Goal: Information Seeking & Learning: Learn about a topic

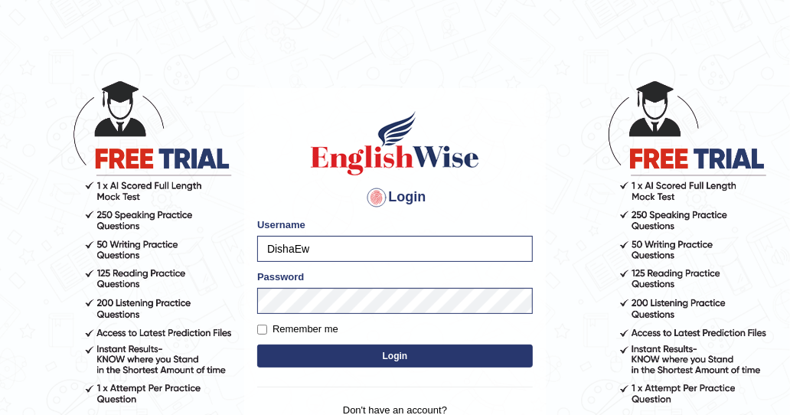
scroll to position [139, 0]
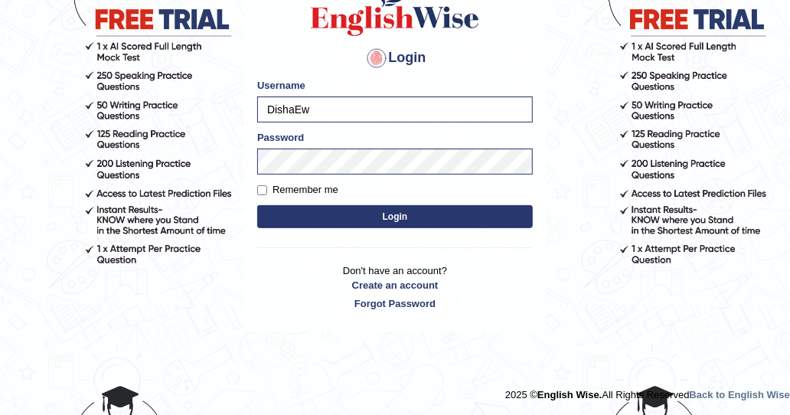
drag, startPoint x: 358, startPoint y: 221, endPoint x: 383, endPoint y: 211, distance: 26.9
click at [358, 221] on button "Login" at bounding box center [395, 216] width 276 height 23
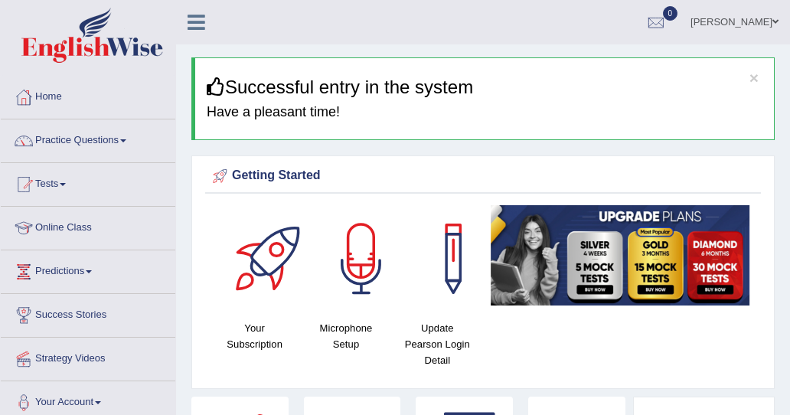
click at [78, 139] on link "Practice Questions" at bounding box center [88, 138] width 175 height 38
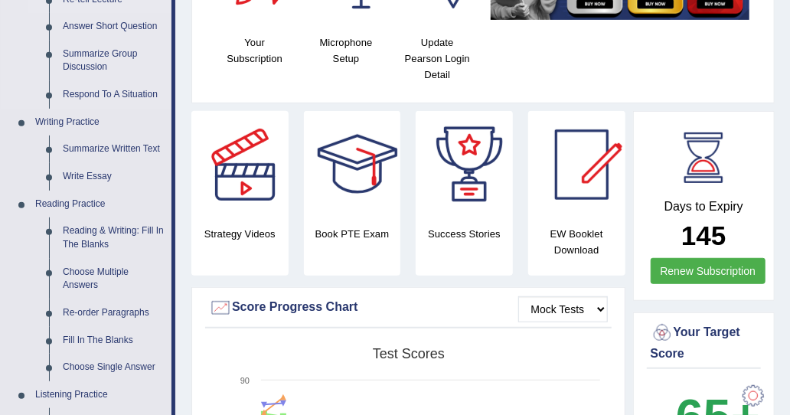
scroll to position [306, 0]
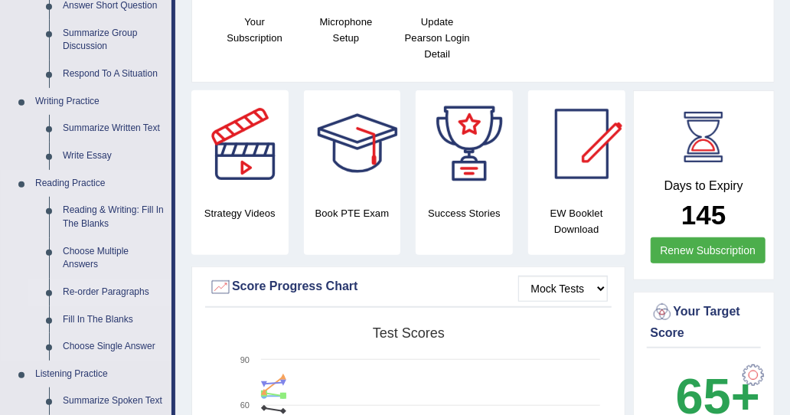
click at [110, 289] on link "Re-order Paragraphs" at bounding box center [114, 293] width 116 height 28
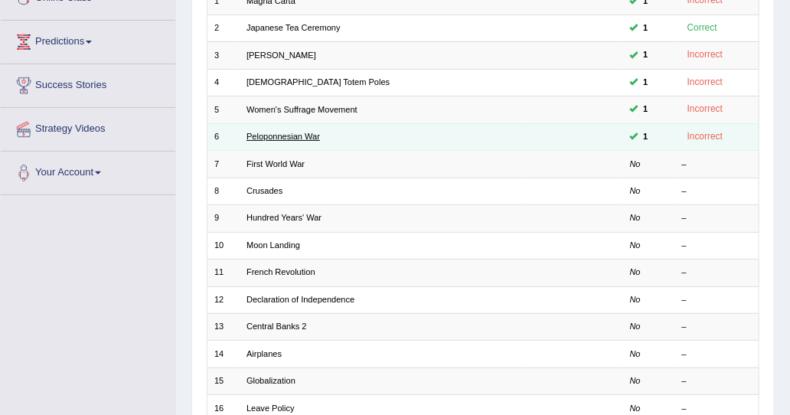
scroll to position [153, 0]
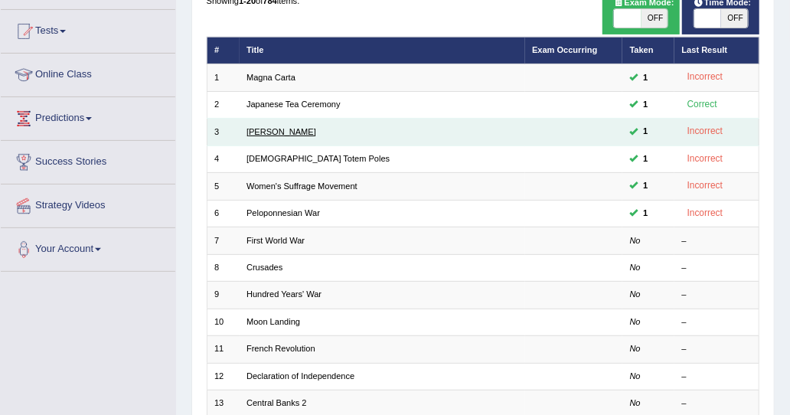
click at [306, 136] on link "Christopher Columbus" at bounding box center [282, 131] width 70 height 9
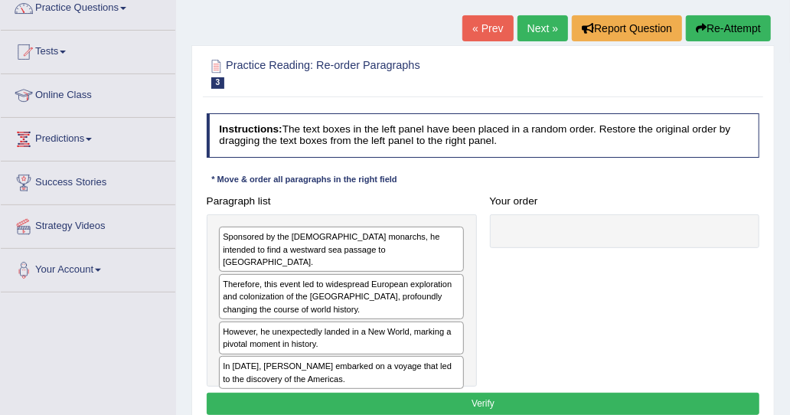
scroll to position [153, 0]
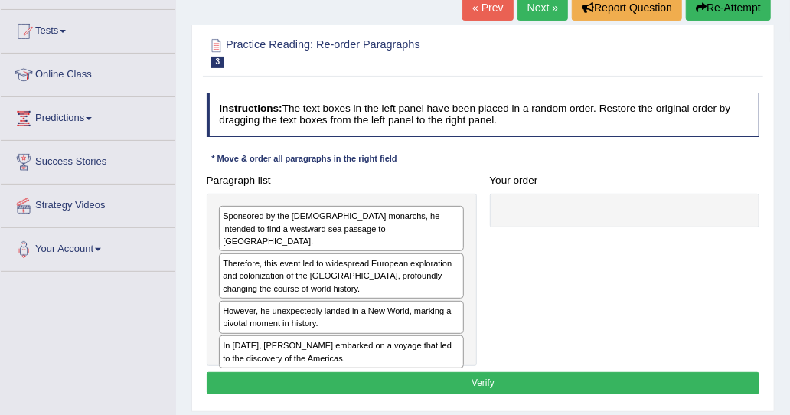
click at [545, 10] on link "Next »" at bounding box center [543, 8] width 51 height 26
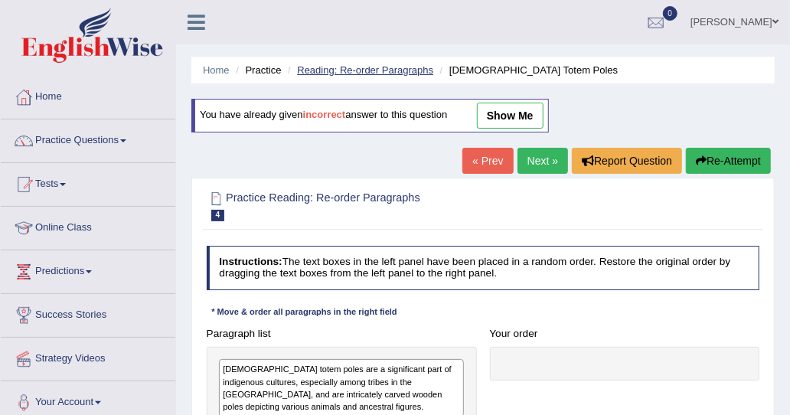
click at [316, 74] on link "Reading: Re-order Paragraphs" at bounding box center [365, 69] width 136 height 11
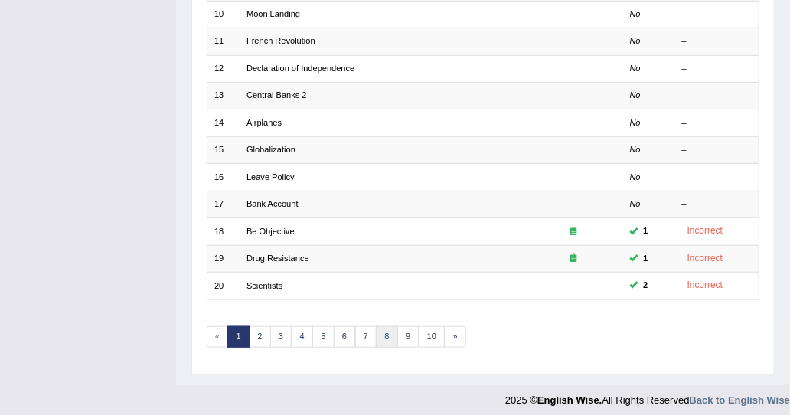
click at [385, 332] on link "8" at bounding box center [387, 336] width 22 height 21
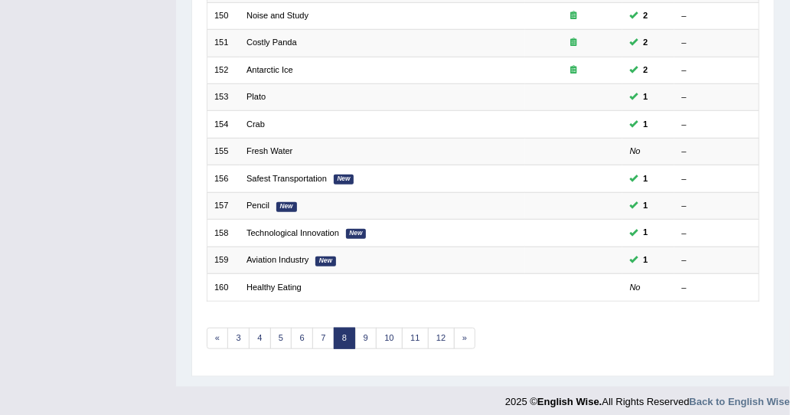
scroll to position [461, 0]
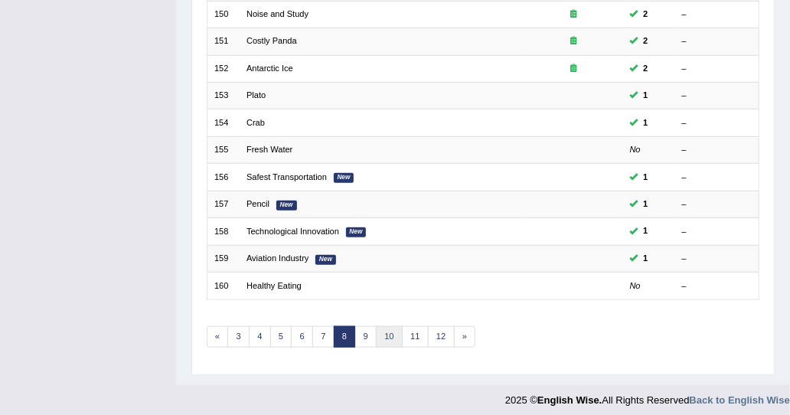
click at [377, 338] on link "10" at bounding box center [389, 336] width 27 height 21
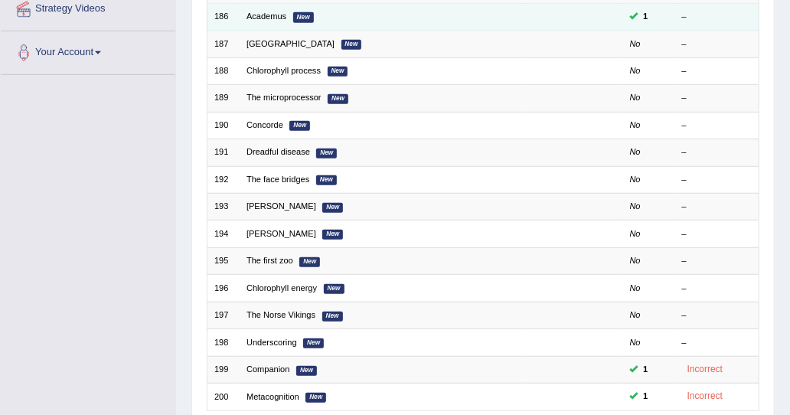
scroll to position [460, 0]
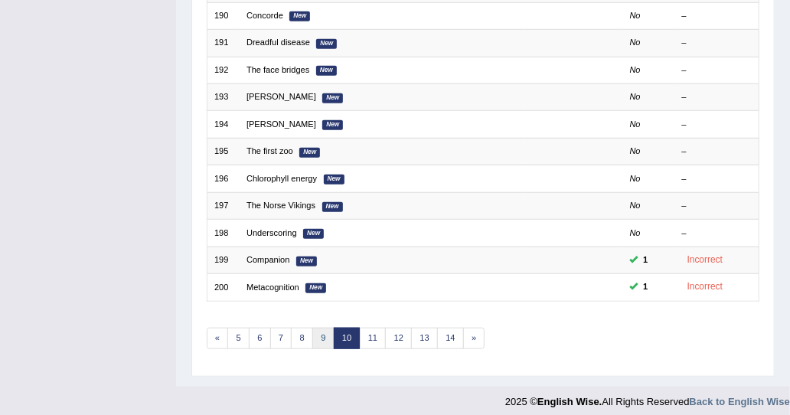
click at [317, 329] on link "9" at bounding box center [323, 338] width 22 height 21
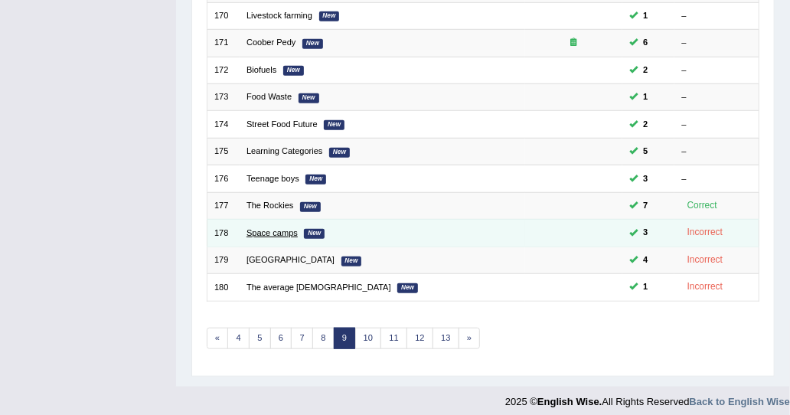
click at [283, 228] on link "Space camps" at bounding box center [272, 232] width 51 height 9
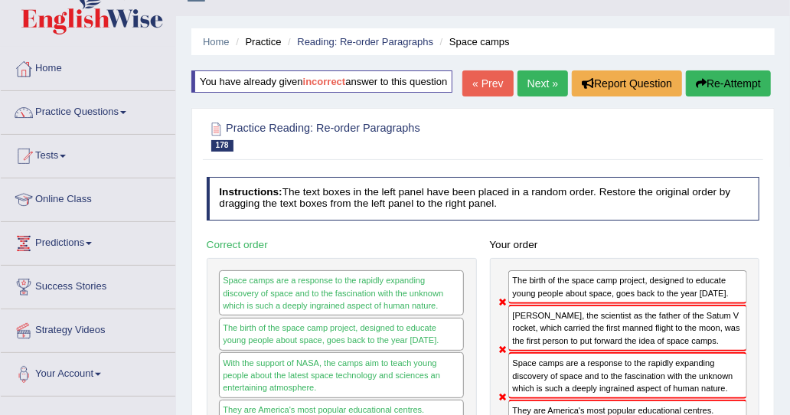
scroll to position [5, 0]
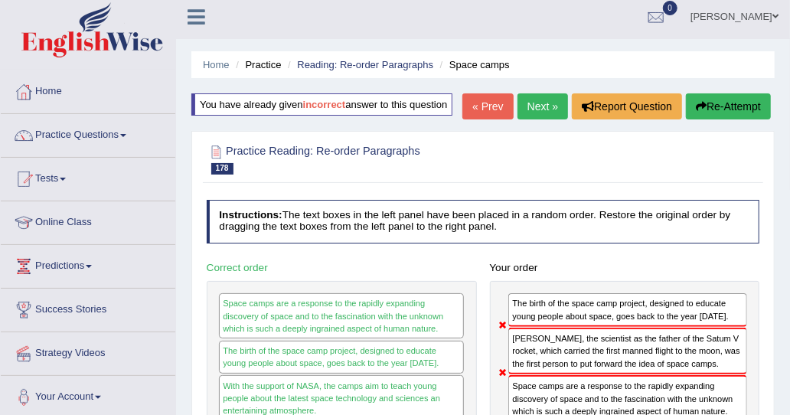
click at [553, 105] on link "Next »" at bounding box center [543, 106] width 51 height 26
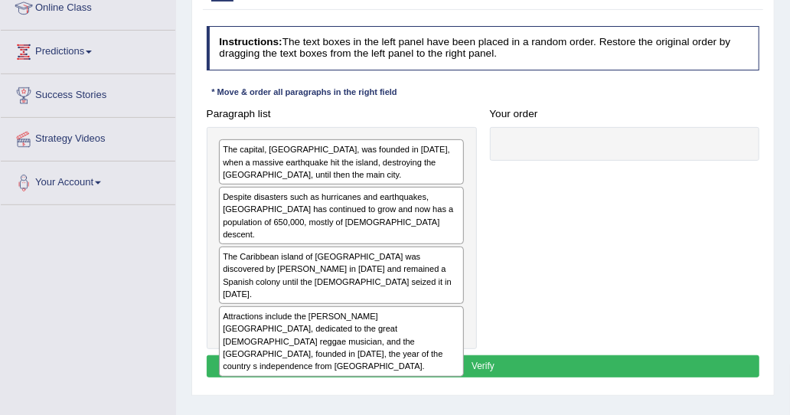
scroll to position [230, 0]
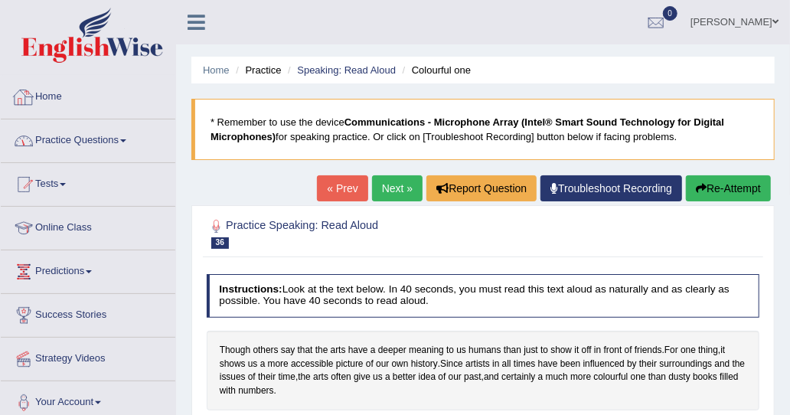
click at [83, 129] on link "Practice Questions" at bounding box center [88, 138] width 175 height 38
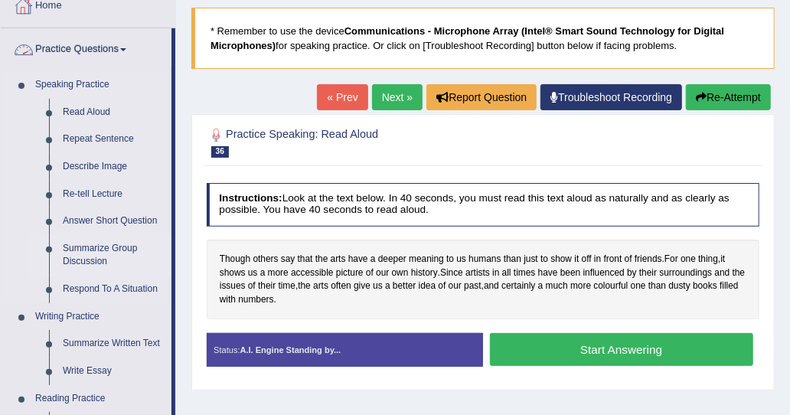
scroll to position [230, 0]
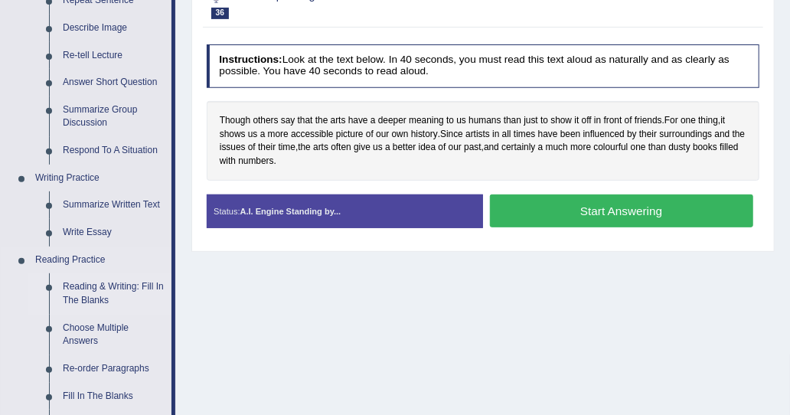
click at [87, 293] on link "Reading & Writing: Fill In The Blanks" at bounding box center [114, 293] width 116 height 41
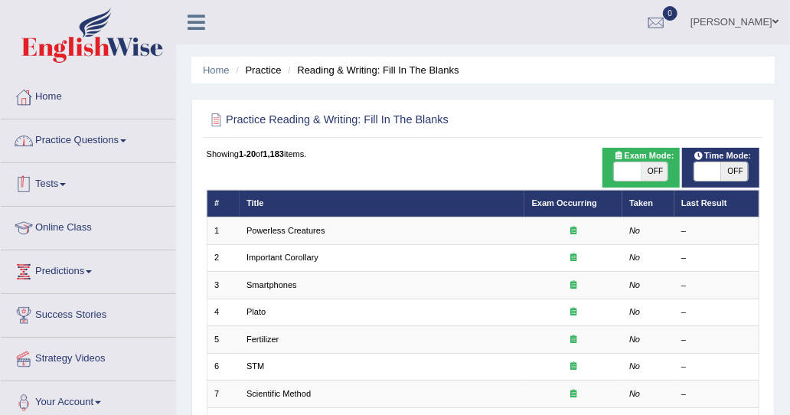
click at [109, 138] on link "Practice Questions" at bounding box center [88, 138] width 175 height 38
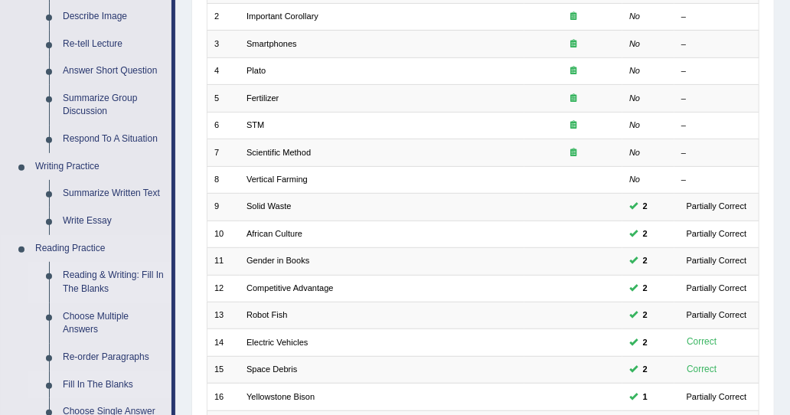
scroll to position [306, 0]
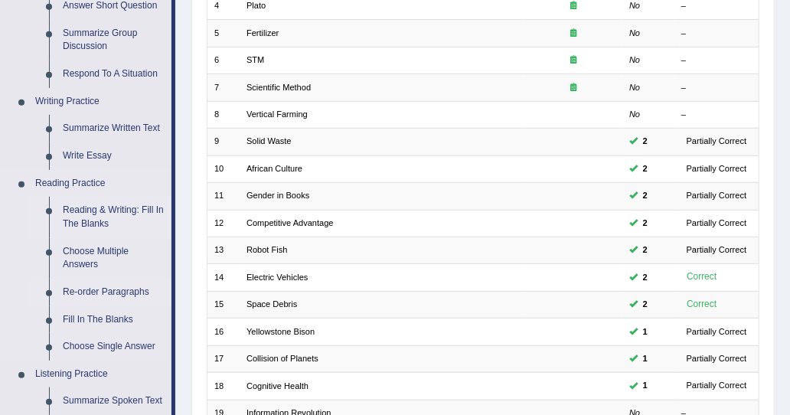
click at [107, 293] on link "Re-order Paragraphs" at bounding box center [114, 293] width 116 height 28
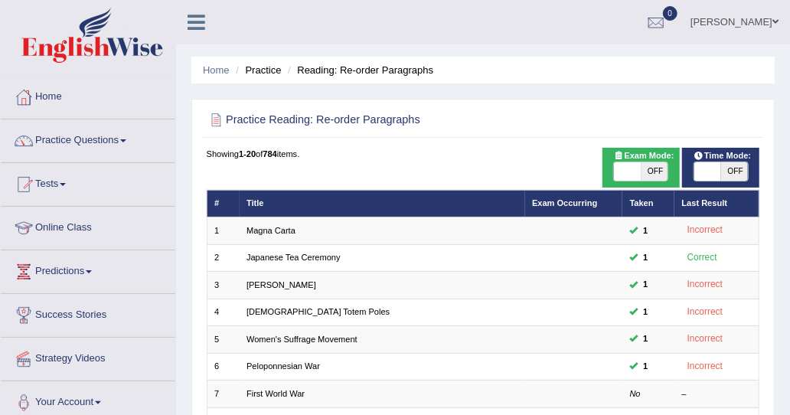
click at [375, 21] on ul "[PERSON_NAME] Toggle navigation Username: DishaEw Access Type: Online Subscript…" at bounding box center [576, 22] width 430 height 44
click at [117, 145] on link "Practice Questions" at bounding box center [88, 138] width 175 height 38
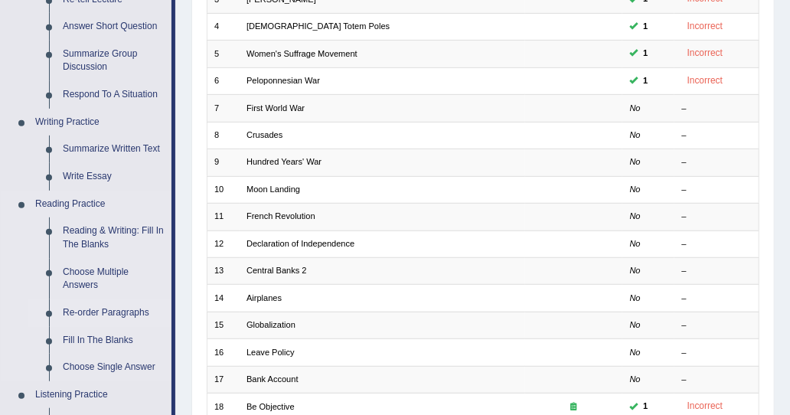
scroll to position [306, 0]
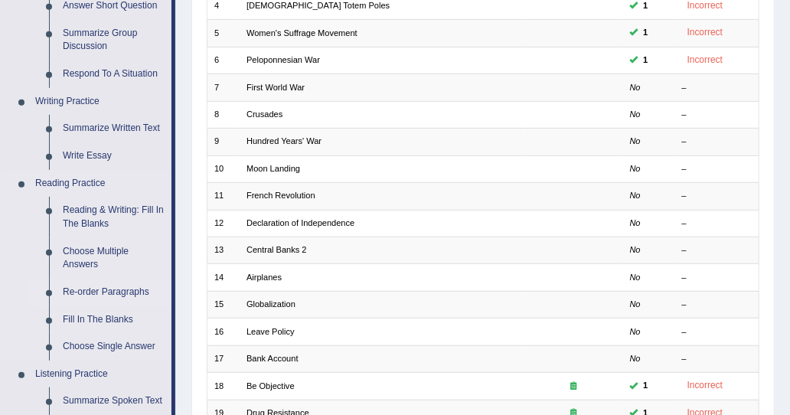
click at [98, 294] on link "Re-order Paragraphs" at bounding box center [114, 293] width 116 height 28
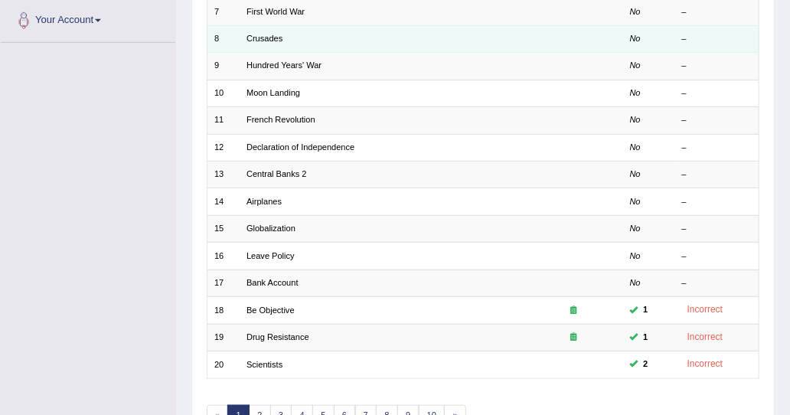
scroll to position [383, 0]
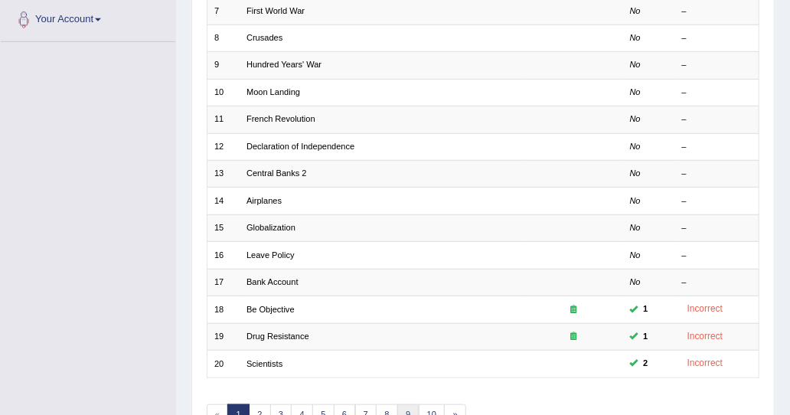
click at [397, 406] on link "9" at bounding box center [408, 414] width 22 height 21
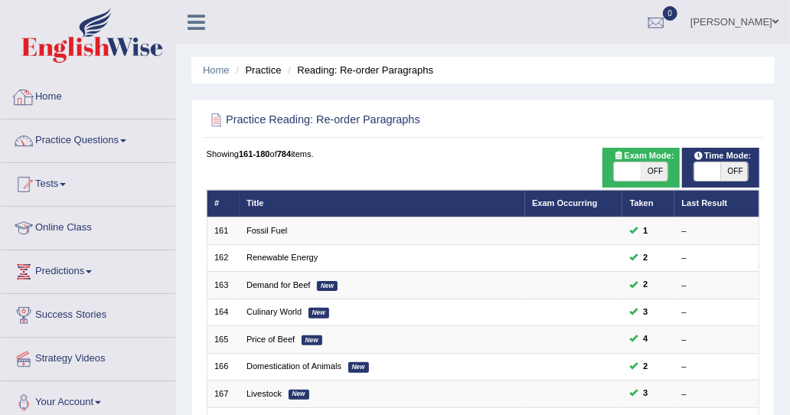
click at [91, 97] on link "Home" at bounding box center [88, 95] width 175 height 38
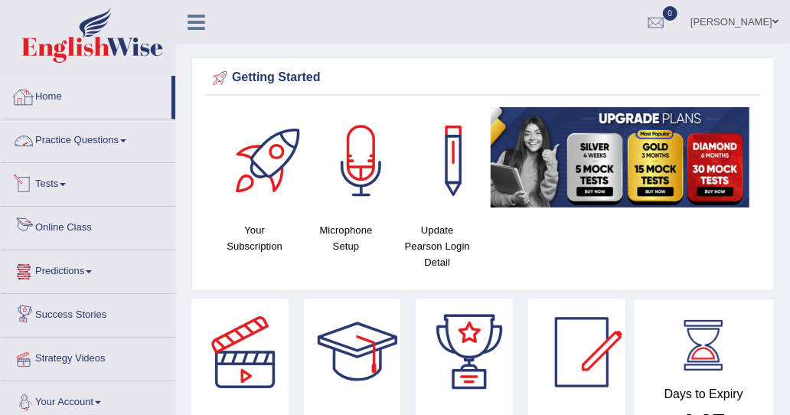
click at [89, 100] on link "Home" at bounding box center [86, 95] width 171 height 38
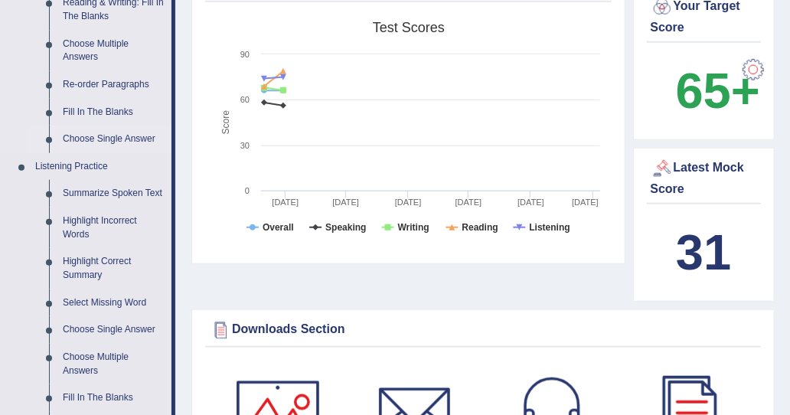
scroll to position [613, 0]
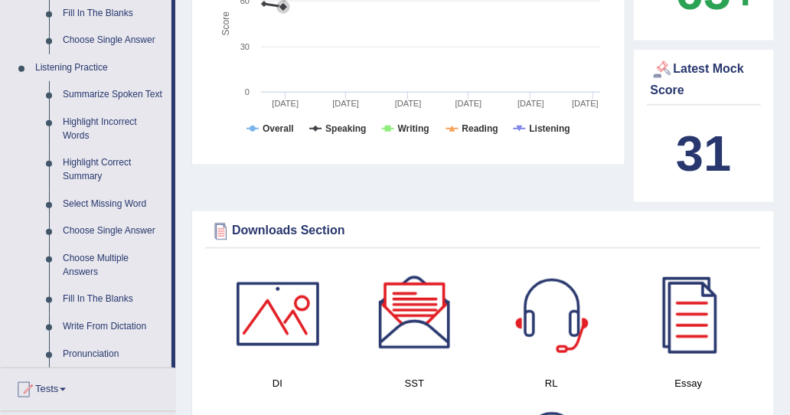
click at [447, 103] on rect at bounding box center [408, 33] width 399 height 237
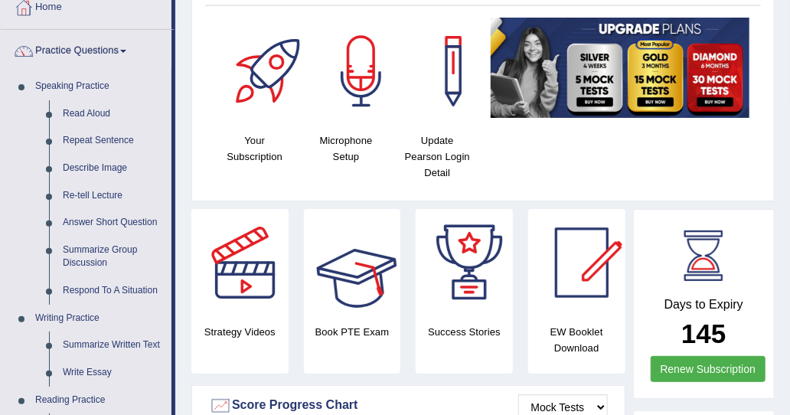
scroll to position [77, 0]
